Goal: Information Seeking & Learning: Learn about a topic

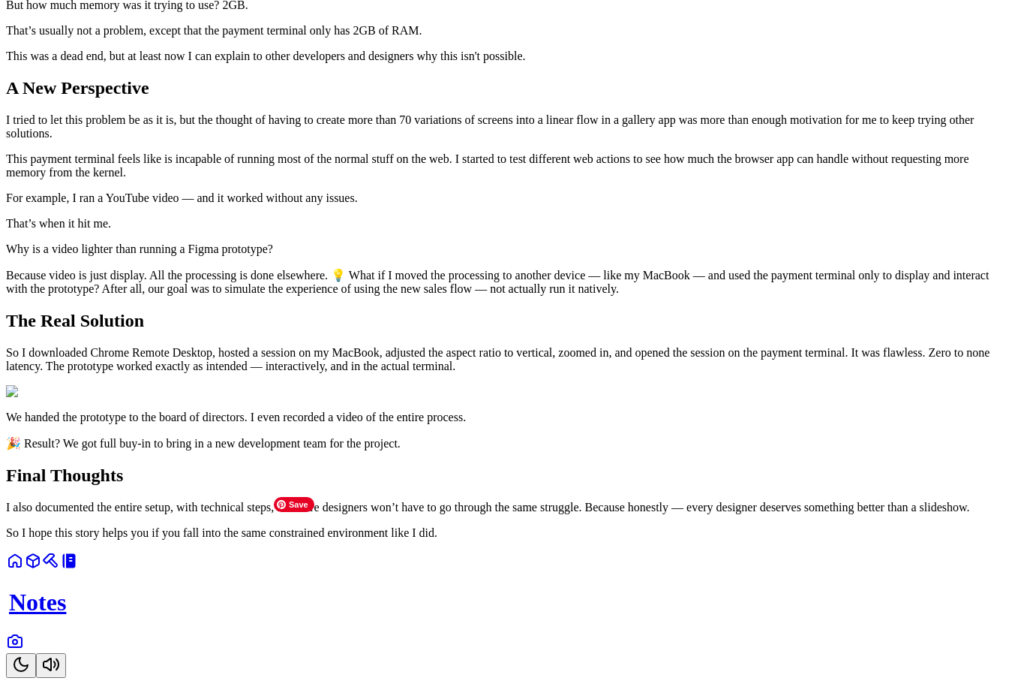
scroll to position [976, 0]
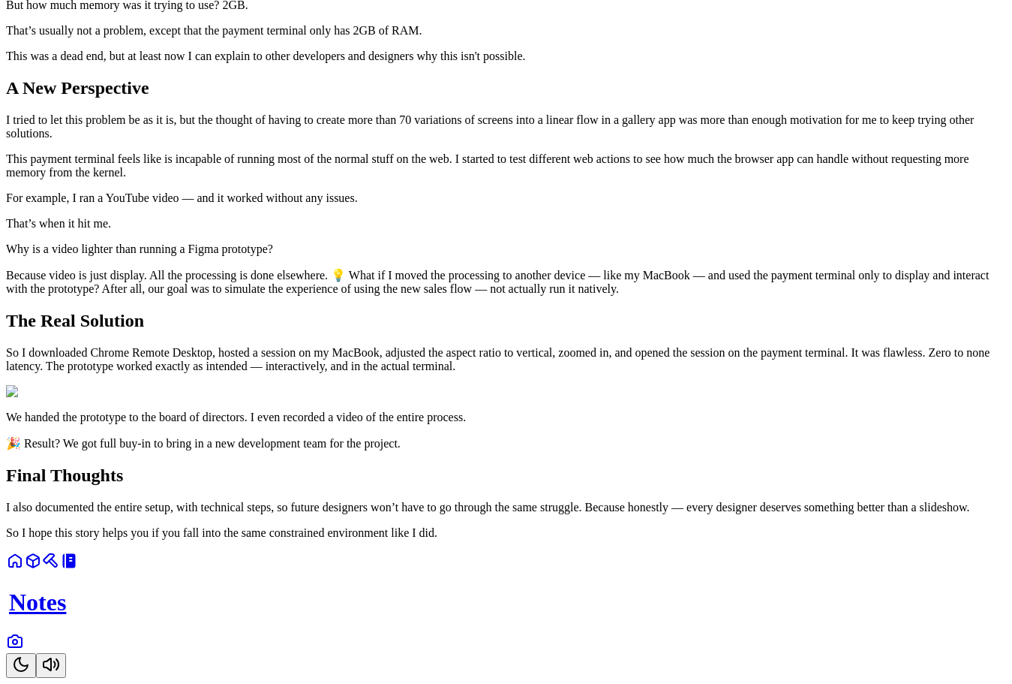
scroll to position [1051, 0]
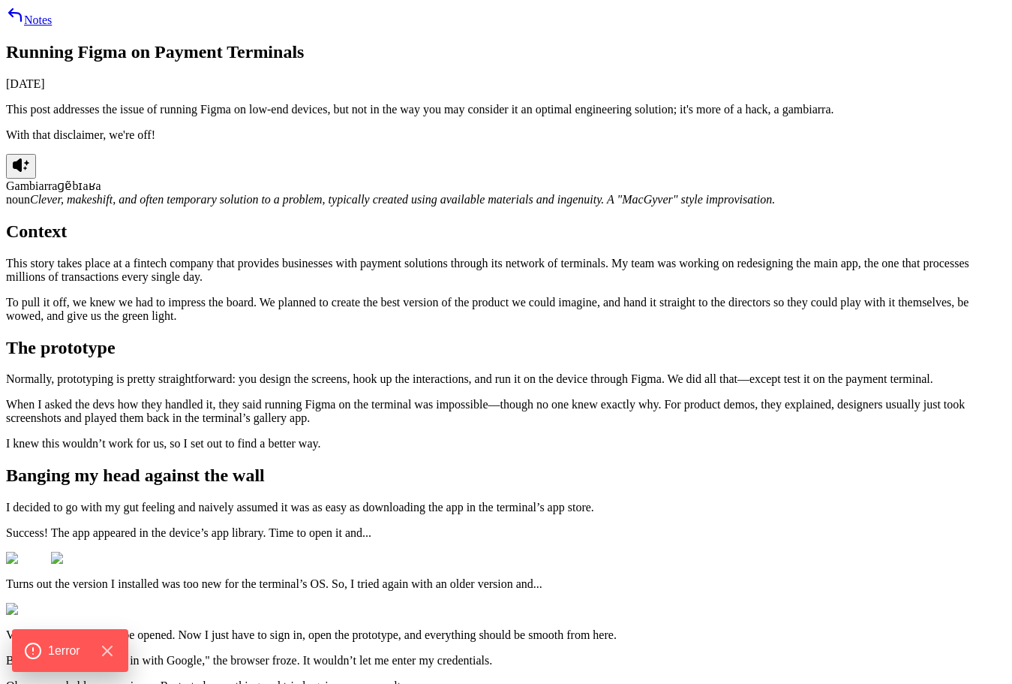
scroll to position [1051, 0]
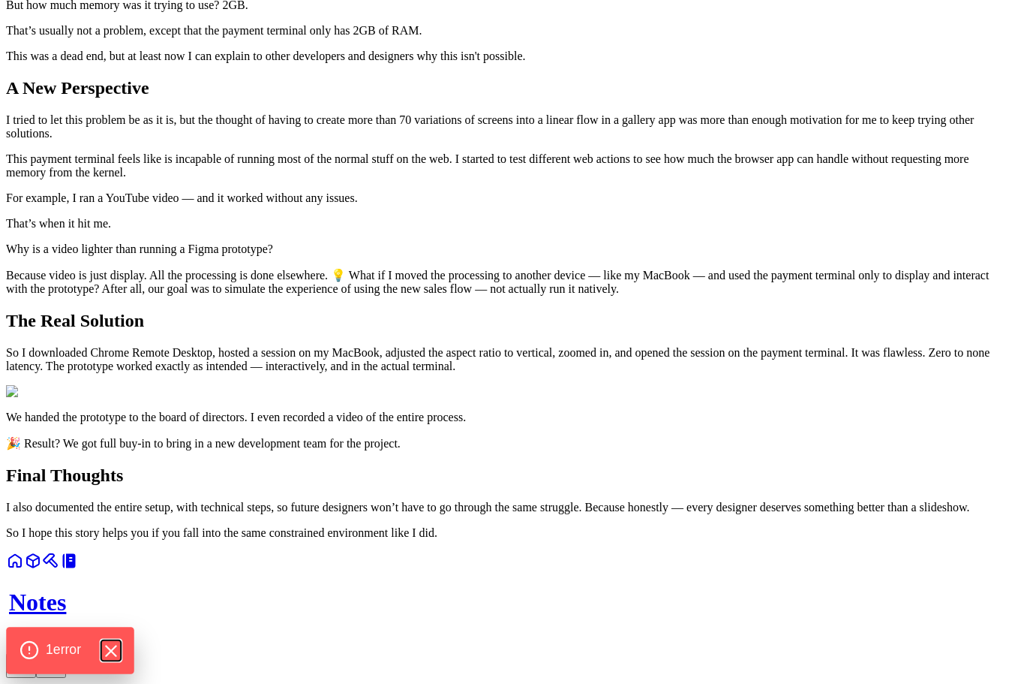
click at [107, 656] on icon "Hide Errors" at bounding box center [111, 651] width 20 height 20
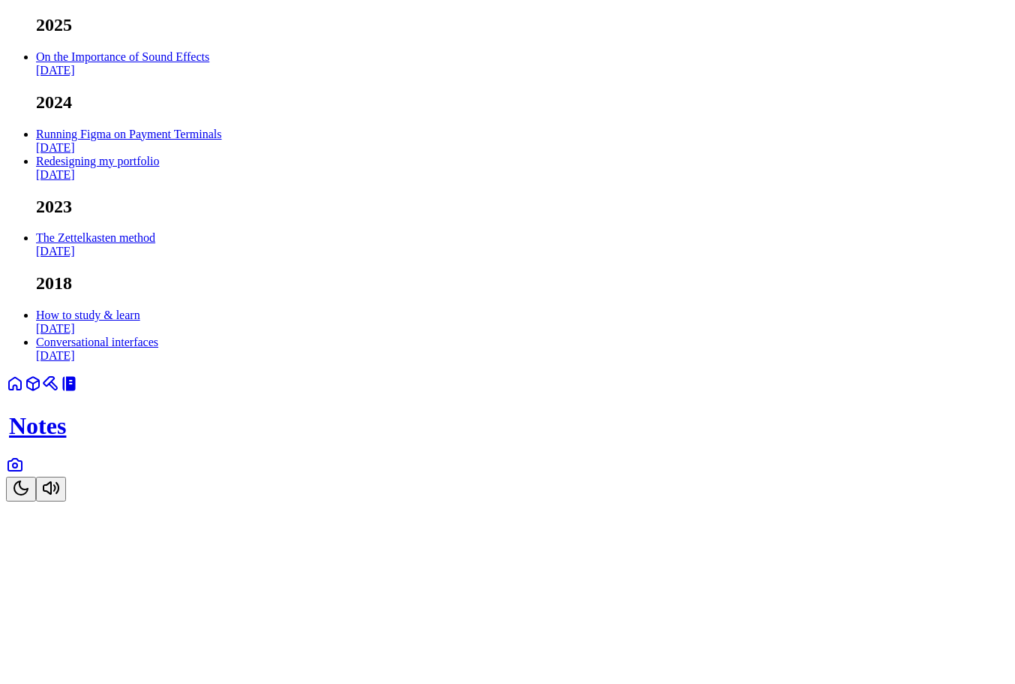
click at [221, 154] on link "Running Figma on Payment Terminals Oct 2024" at bounding box center [128, 141] width 185 height 26
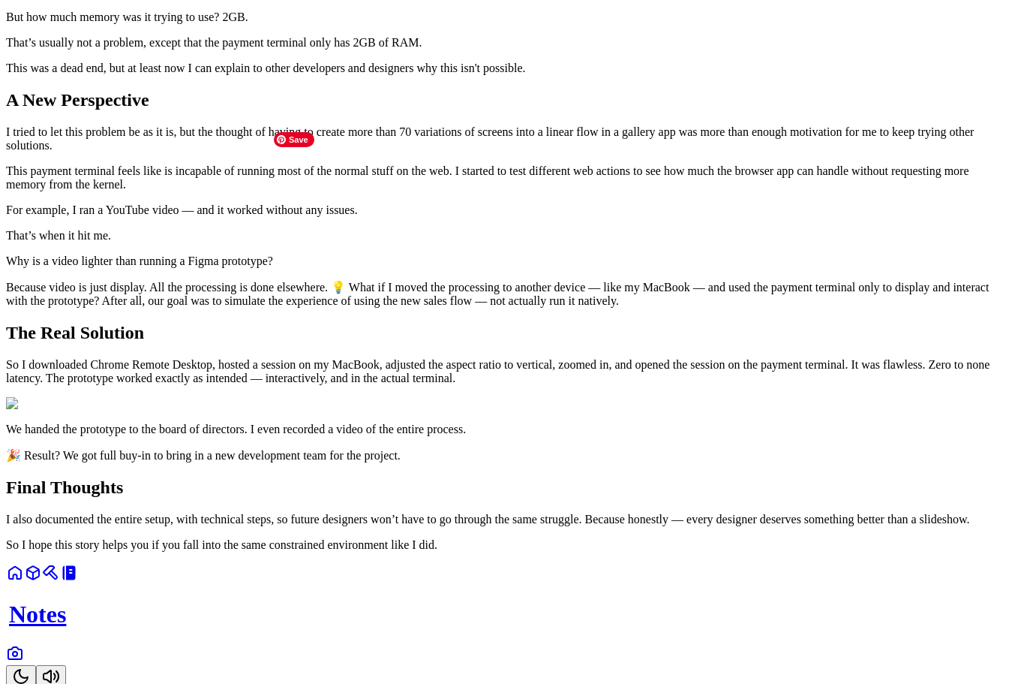
scroll to position [1126, 0]
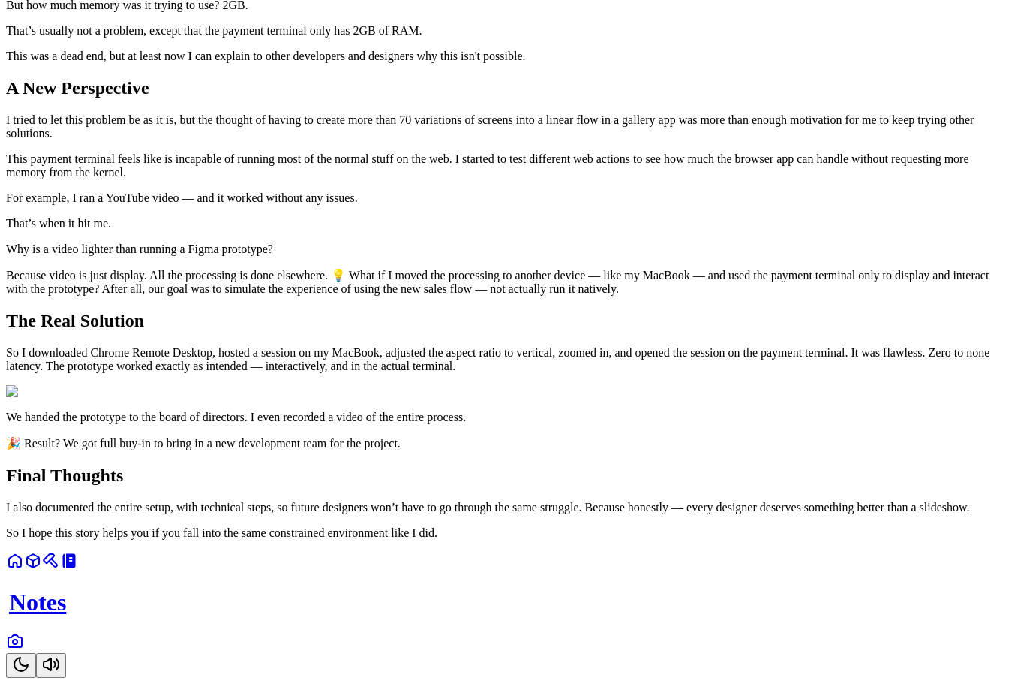
click at [36, 658] on button "Toggle Theme" at bounding box center [21, 665] width 30 height 25
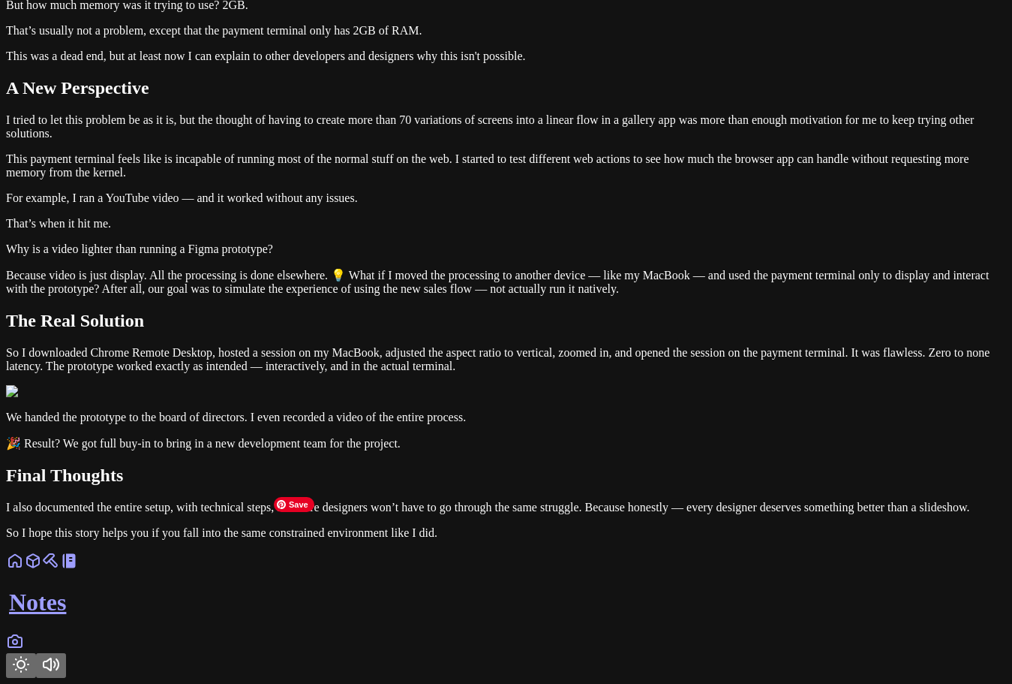
scroll to position [1201, 0]
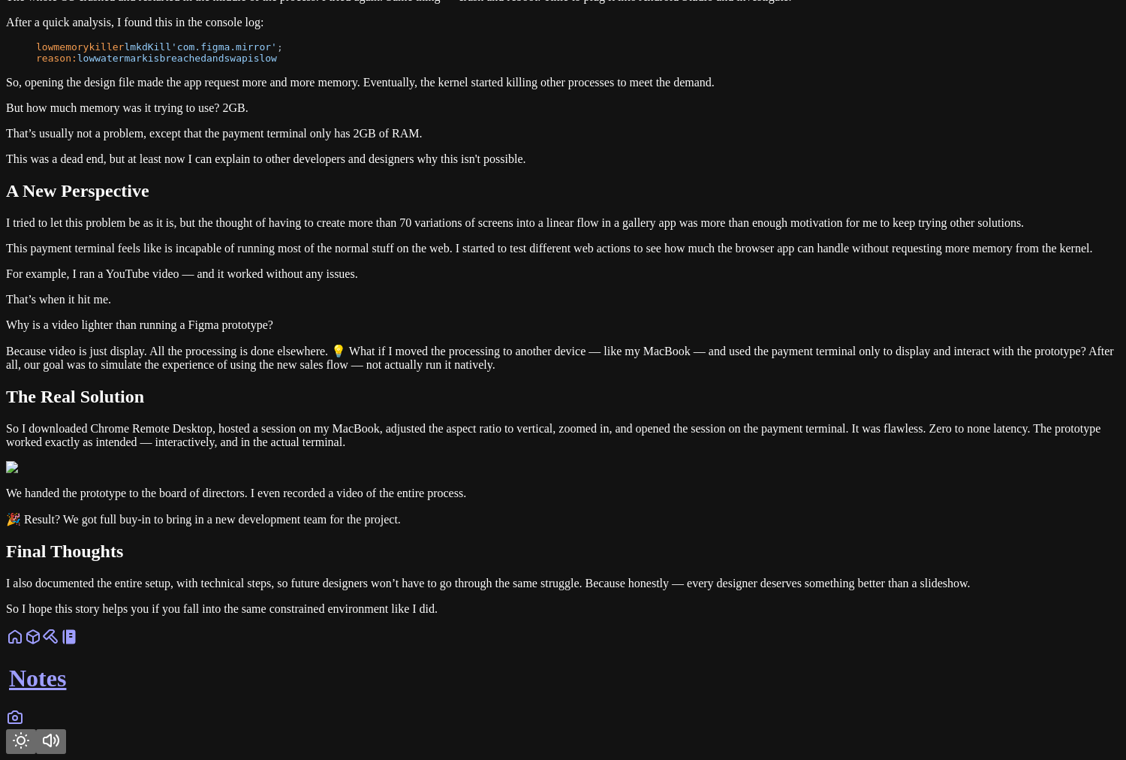
scroll to position [875, 0]
